Goal: Transaction & Acquisition: Subscribe to service/newsletter

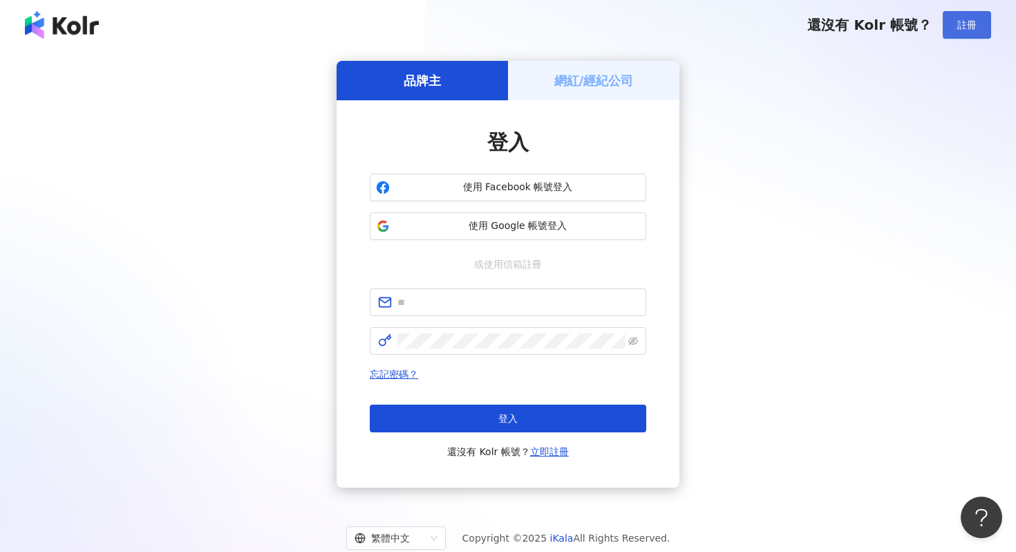
click at [975, 24] on span "註冊" at bounding box center [967, 24] width 19 height 11
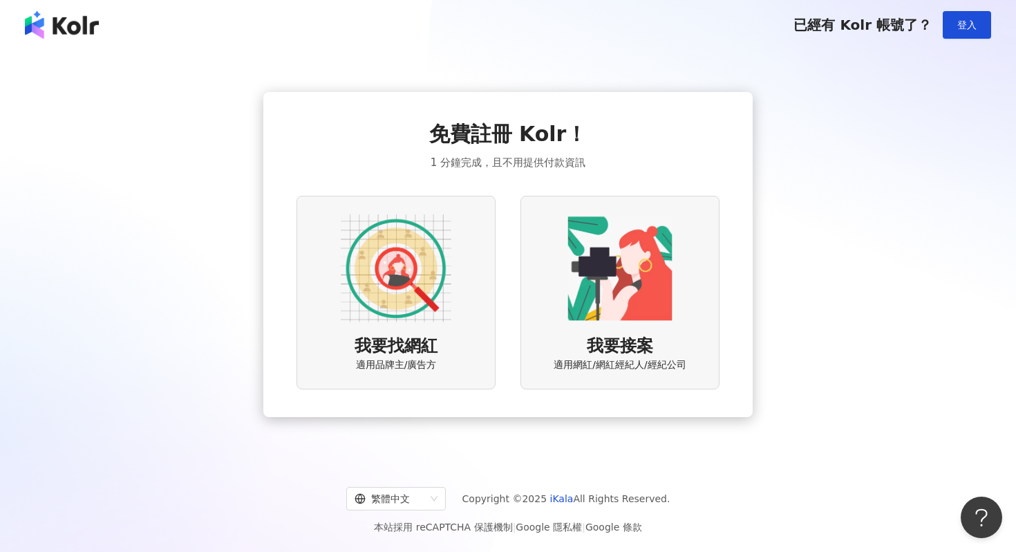
click at [390, 326] on div "我要找網紅 適用品牌主/廣告方" at bounding box center [396, 292] width 199 height 193
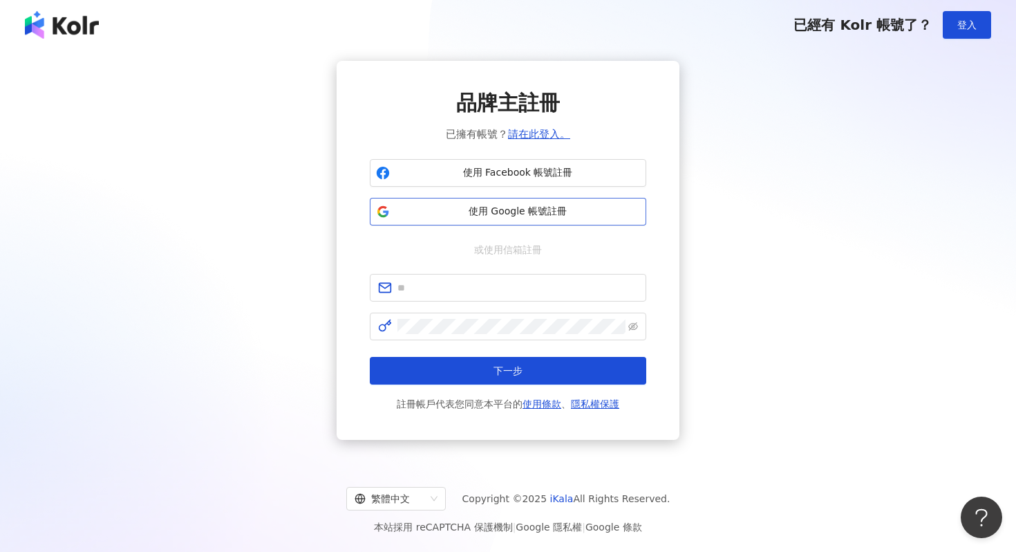
click at [500, 212] on span "使用 Google 帳號註冊" at bounding box center [517, 212] width 245 height 14
